Goal: Task Accomplishment & Management: Use online tool/utility

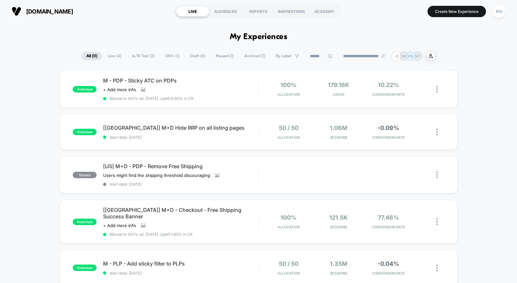
click at [150, 55] on span "A/B Test ( 3 )" at bounding box center [143, 56] width 32 height 9
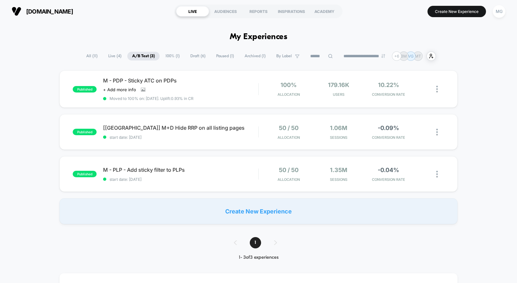
click at [201, 57] on span "Draft ( 6 )" at bounding box center [198, 56] width 25 height 9
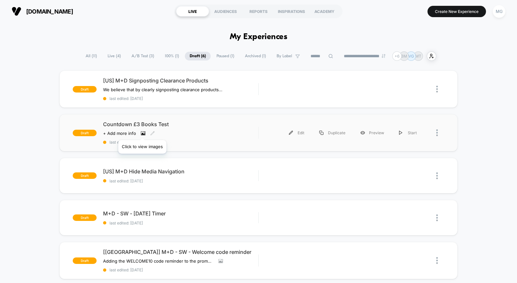
click at [142, 132] on icon at bounding box center [143, 133] width 5 height 5
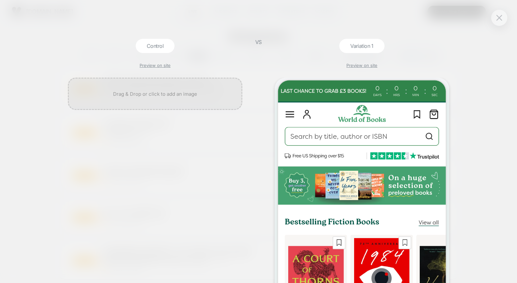
click at [142, 131] on div at bounding box center [155, 180] width 181 height 205
click at [496, 15] on img at bounding box center [499, 17] width 6 height 5
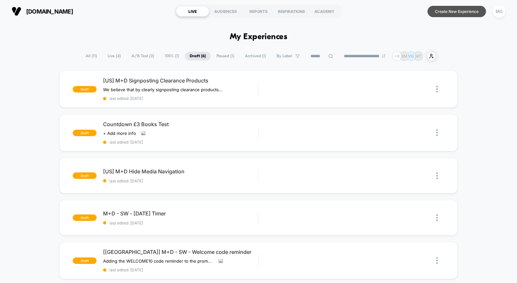
click at [445, 12] on button "Create New Experience" at bounding box center [457, 11] width 59 height 11
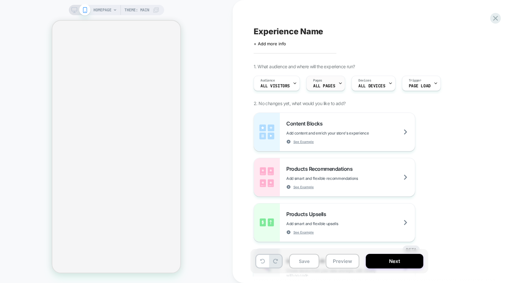
click at [325, 89] on div "Pages ALL PAGES" at bounding box center [324, 83] width 35 height 15
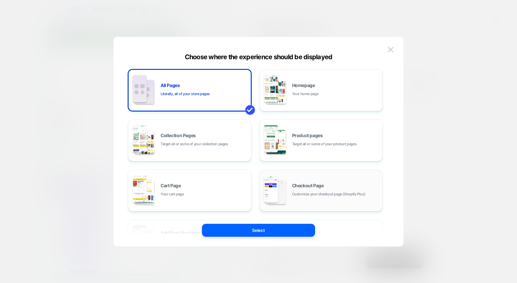
click at [290, 186] on div "Checkout Page Customize your checkout page (Shopify Plus)" at bounding box center [321, 191] width 116 height 36
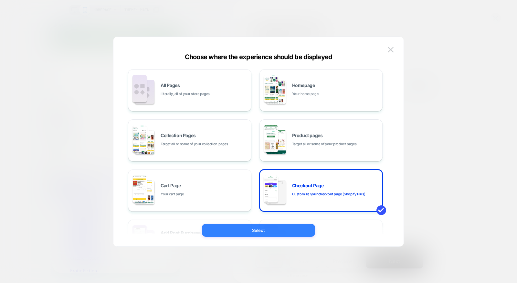
click at [266, 236] on button "Select" at bounding box center [258, 230] width 113 height 13
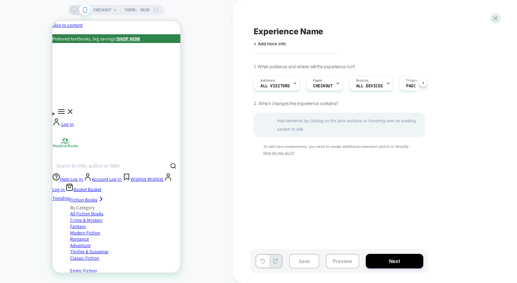
scroll to position [0, 0]
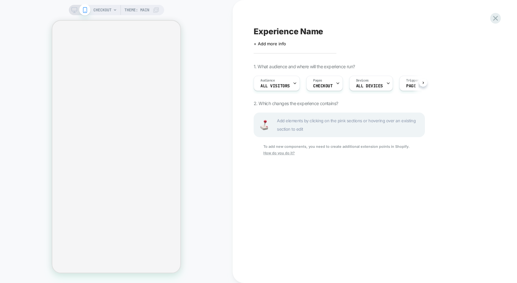
scroll to position [0, 0]
